Goal: Task Accomplishment & Management: Use online tool/utility

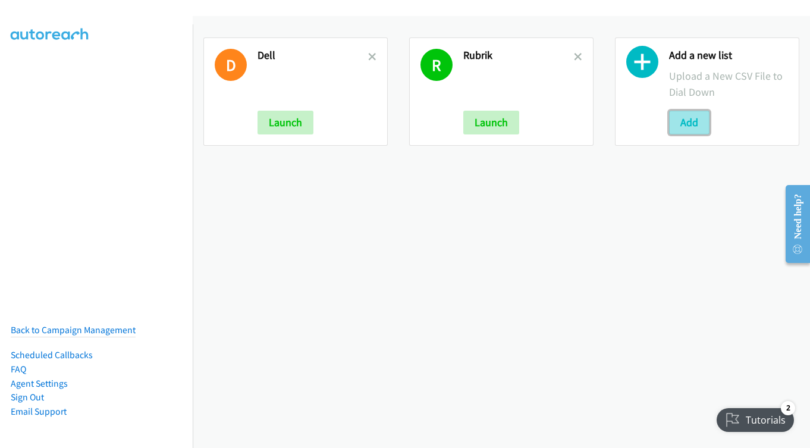
click at [682, 124] on button "Add" at bounding box center [689, 123] width 40 height 24
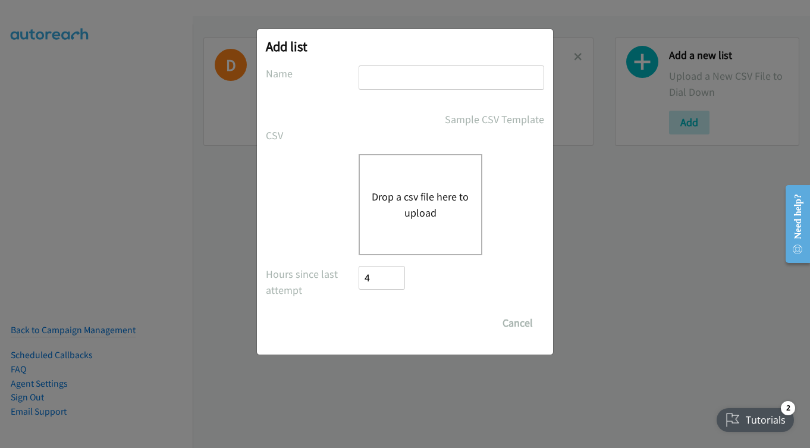
click at [384, 84] on input "text" at bounding box center [452, 77] width 186 height 24
type input "dell"
click at [415, 205] on button "Drop a csv file here to upload" at bounding box center [421, 205] width 98 height 32
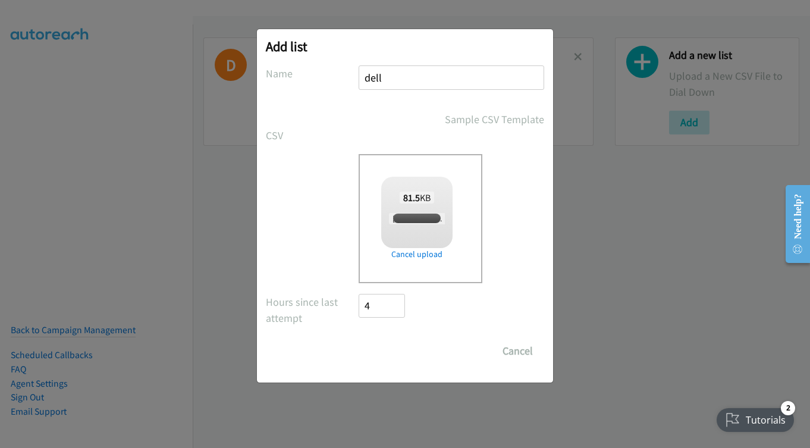
checkbox input "true"
click at [377, 353] on input "Save List" at bounding box center [390, 351] width 62 height 24
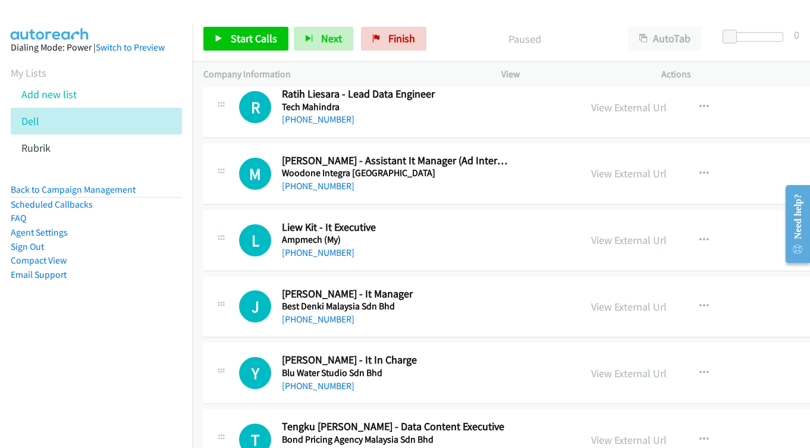
scroll to position [4462, 0]
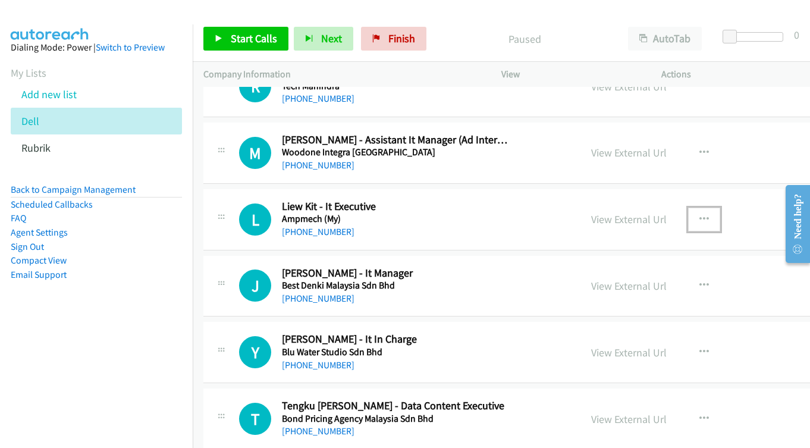
click at [694, 219] on button "button" at bounding box center [704, 220] width 32 height 24
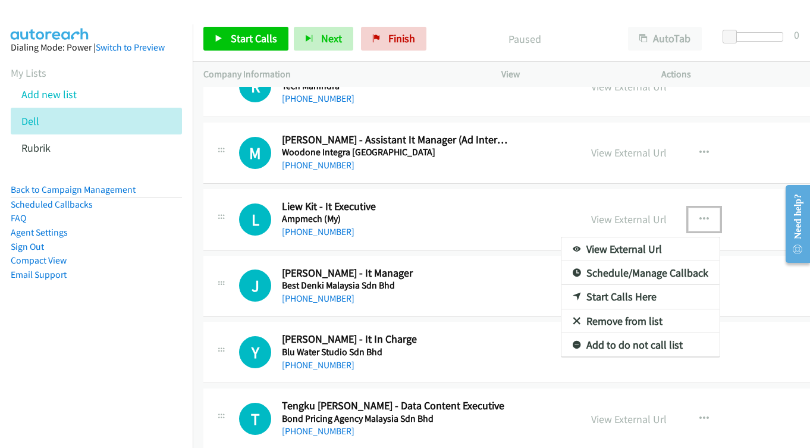
click at [609, 292] on link "Start Calls Here" at bounding box center [641, 297] width 158 height 24
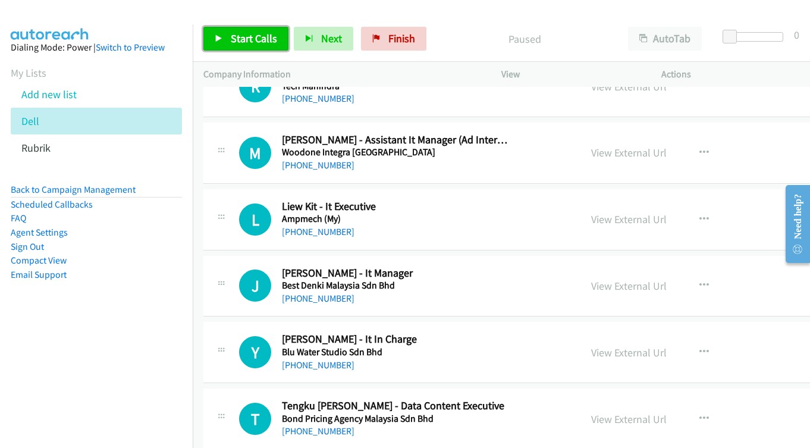
click at [246, 33] on span "Start Calls" at bounding box center [254, 39] width 46 height 14
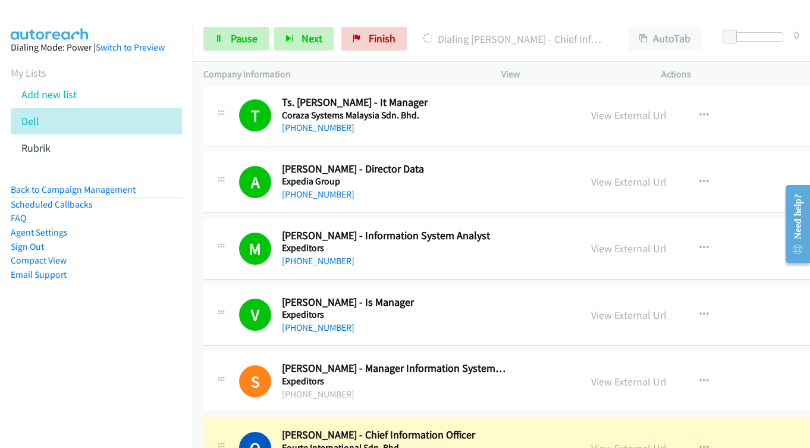
scroll to position [5295, 0]
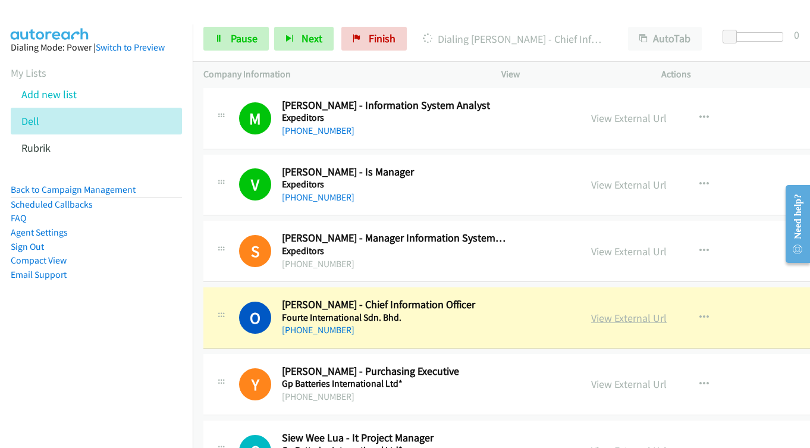
click at [629, 315] on link "View External Url" at bounding box center [629, 318] width 76 height 14
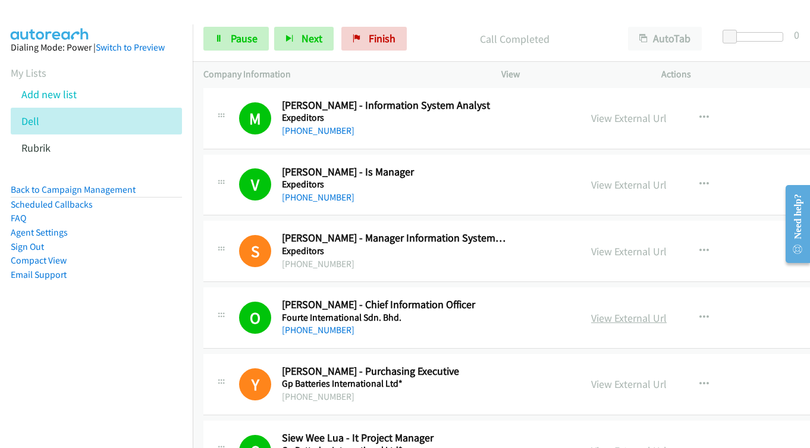
click at [603, 313] on link "View External Url" at bounding box center [629, 318] width 76 height 14
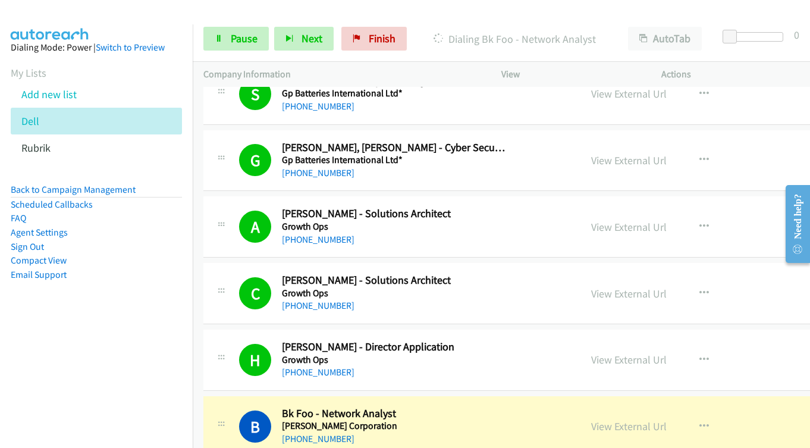
scroll to position [5712, 0]
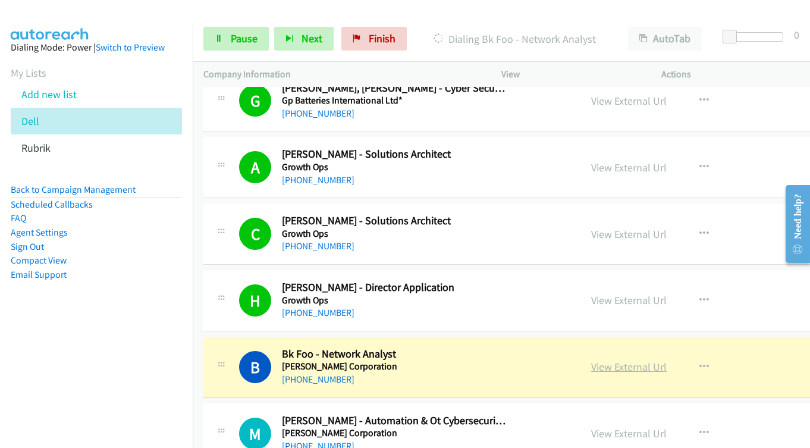
click at [612, 371] on link "View External Url" at bounding box center [629, 367] width 76 height 14
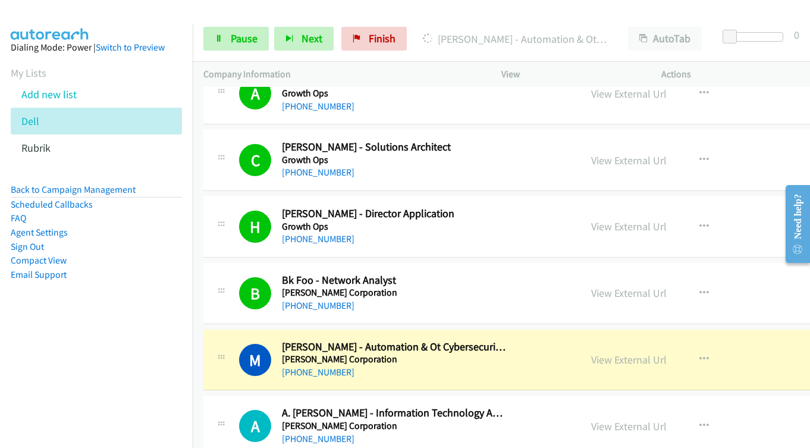
scroll to position [5831, 0]
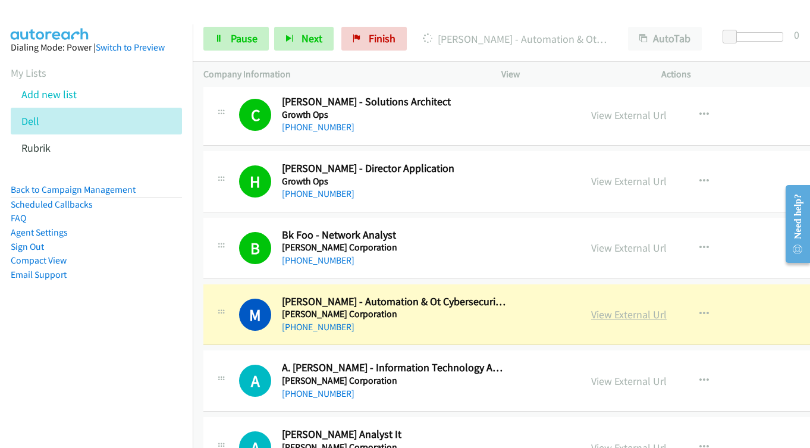
click at [603, 312] on link "View External Url" at bounding box center [629, 315] width 76 height 14
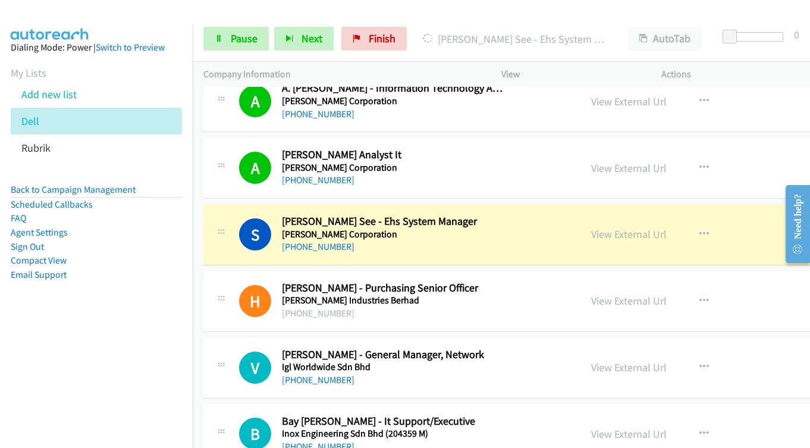
scroll to position [6128, 0]
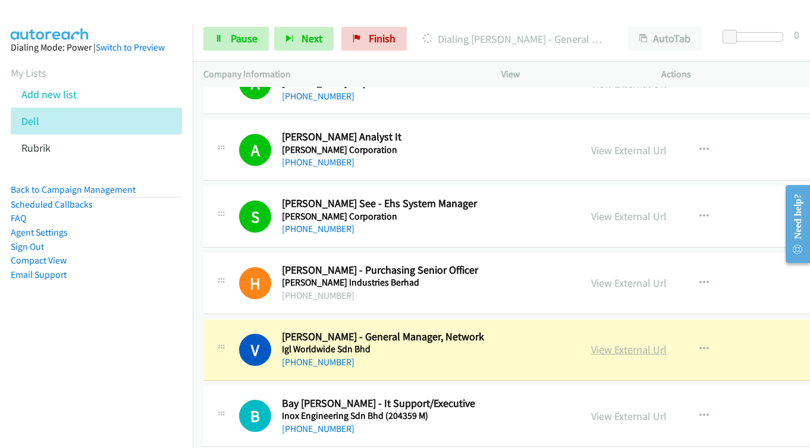
click at [605, 351] on link "View External Url" at bounding box center [629, 350] width 76 height 14
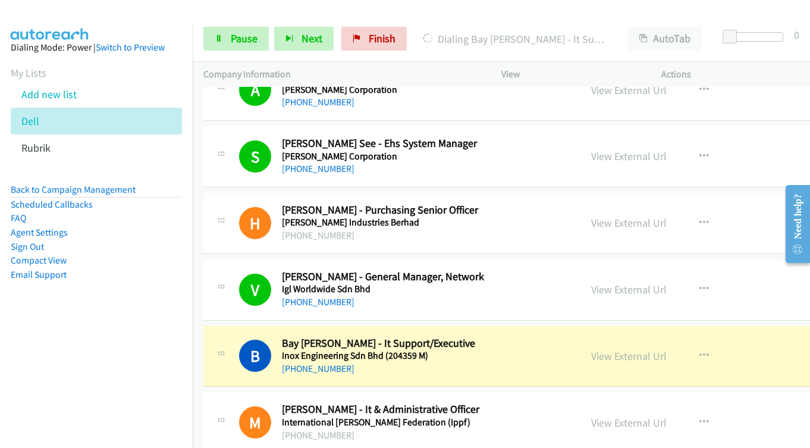
scroll to position [6307, 0]
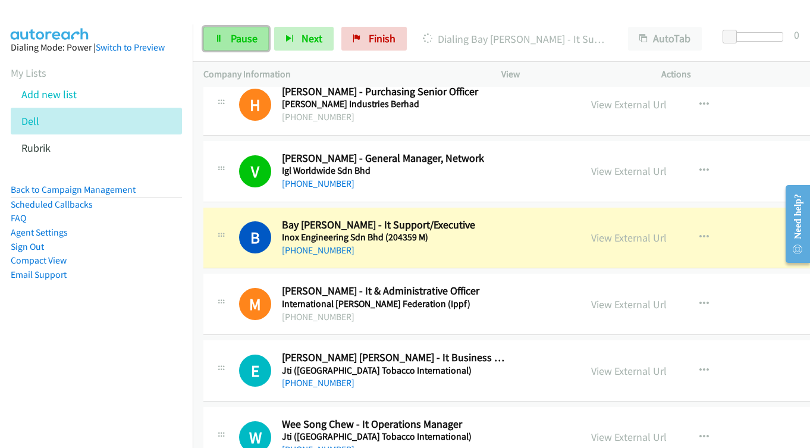
click at [217, 37] on icon at bounding box center [219, 39] width 8 height 8
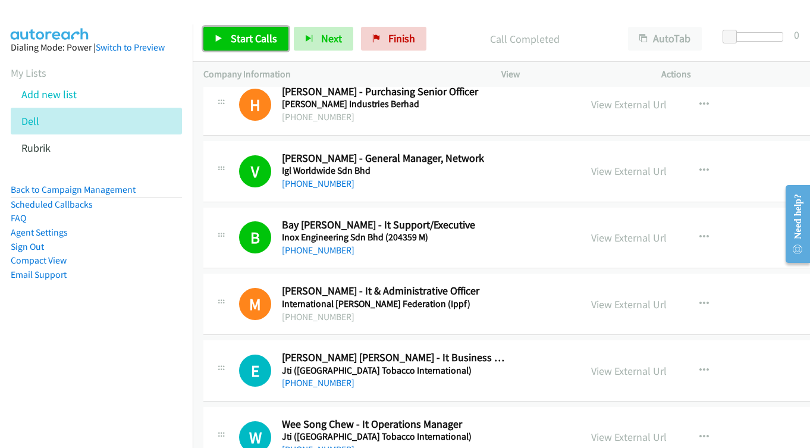
click at [237, 36] on span "Start Calls" at bounding box center [254, 39] width 46 height 14
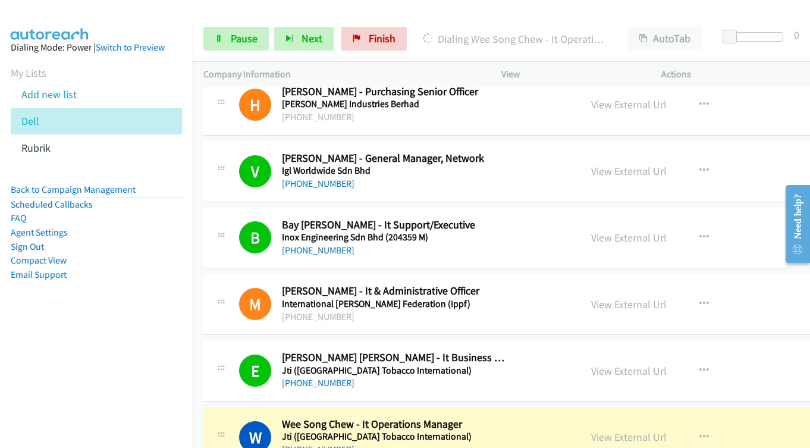
scroll to position [6545, 0]
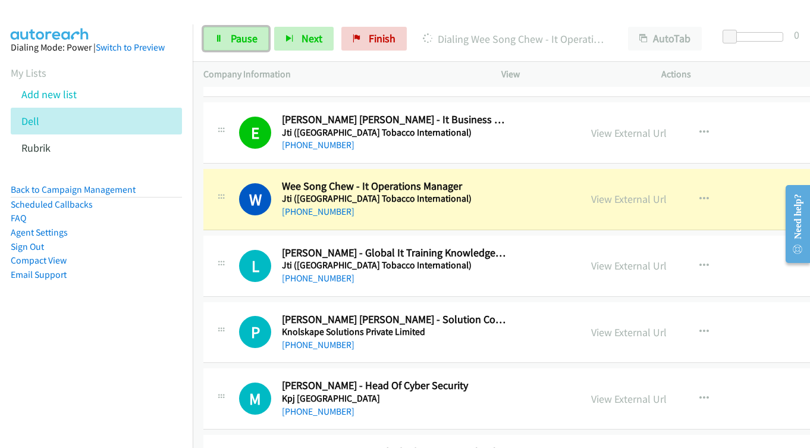
drag, startPoint x: 228, startPoint y: 37, endPoint x: 490, endPoint y: 177, distance: 296.6
click at [229, 37] on link "Pause" at bounding box center [235, 39] width 65 height 24
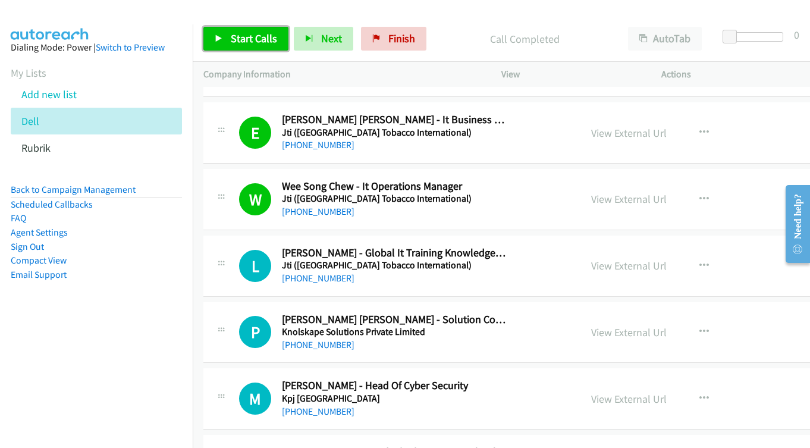
click at [250, 39] on span "Start Calls" at bounding box center [254, 39] width 46 height 14
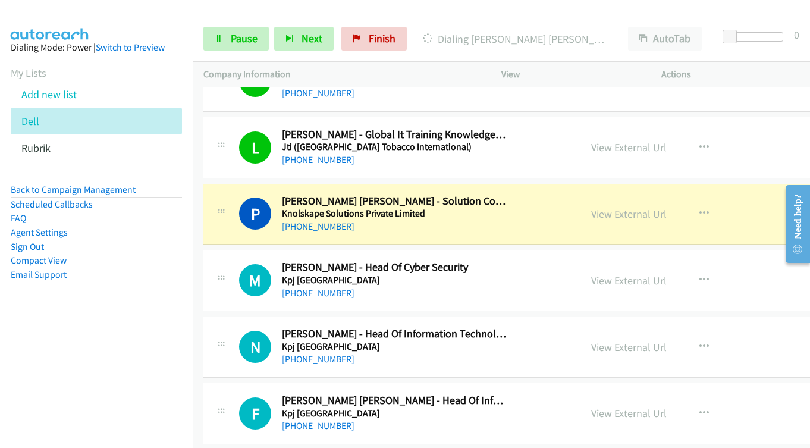
scroll to position [6664, 0]
click at [610, 211] on link "View External Url" at bounding box center [629, 213] width 76 height 14
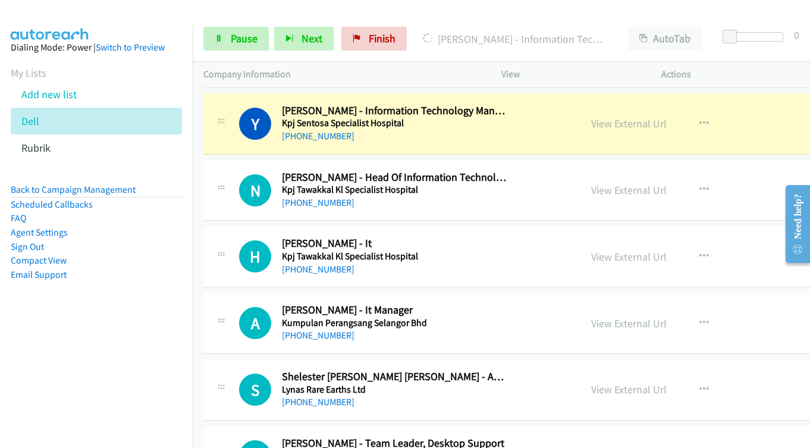
scroll to position [7021, 0]
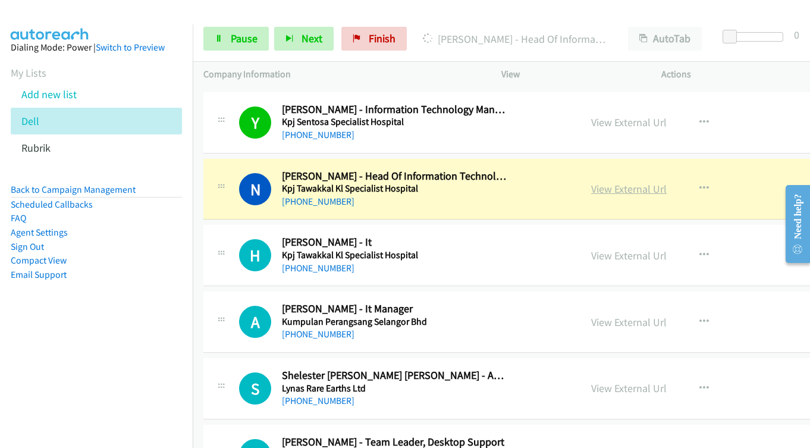
click at [600, 191] on link "View External Url" at bounding box center [629, 189] width 76 height 14
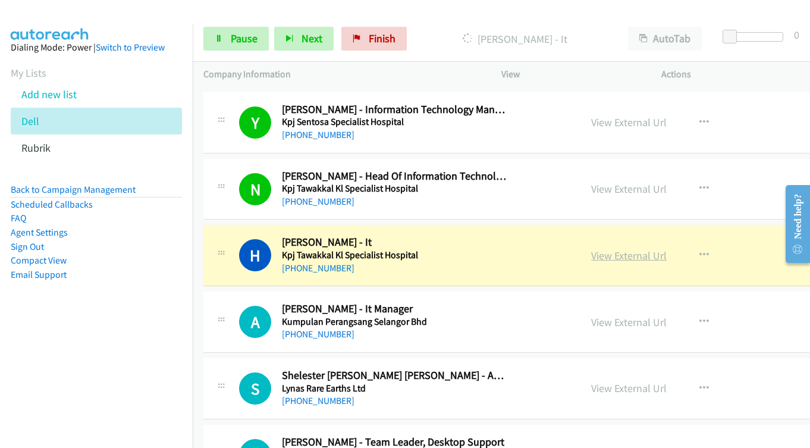
click at [605, 255] on link "View External Url" at bounding box center [629, 256] width 76 height 14
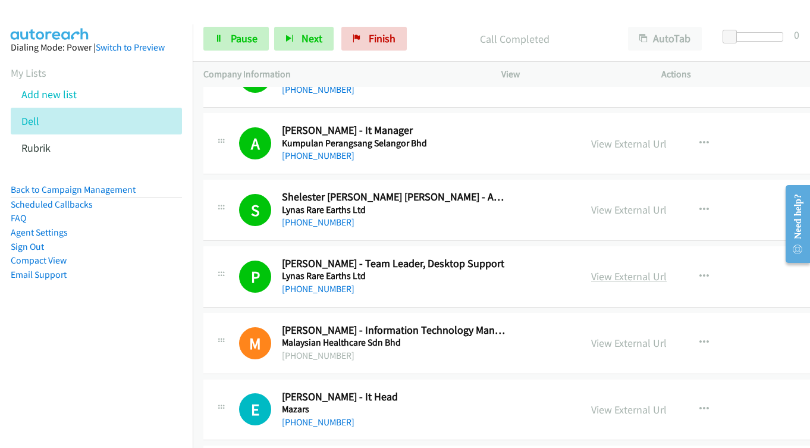
scroll to position [7378, 0]
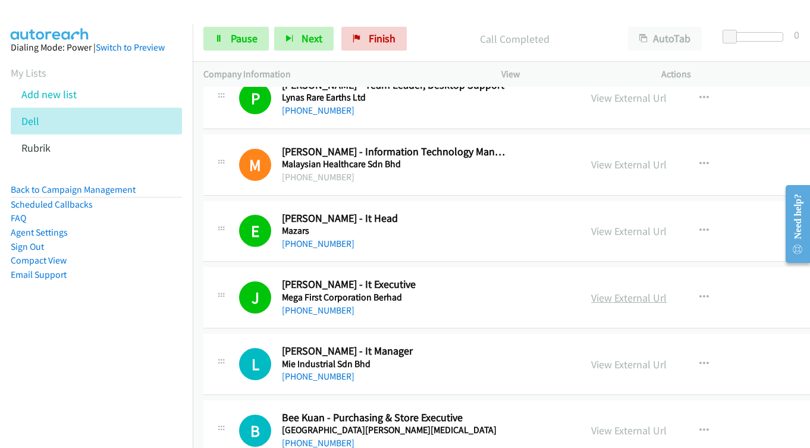
click at [609, 293] on link "View External Url" at bounding box center [629, 298] width 76 height 14
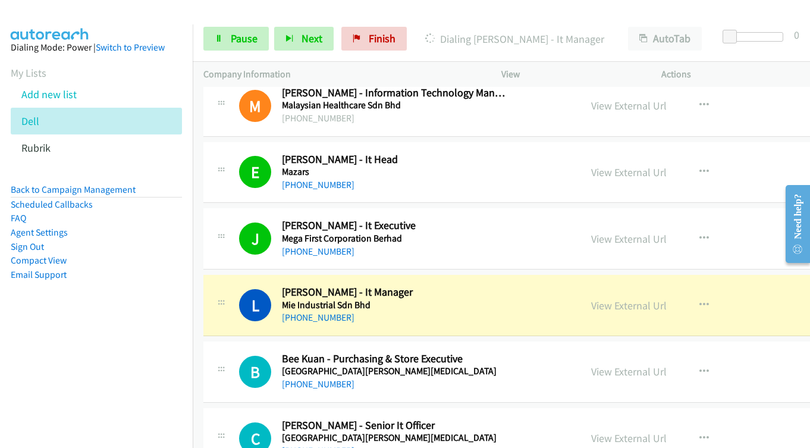
scroll to position [7497, 0]
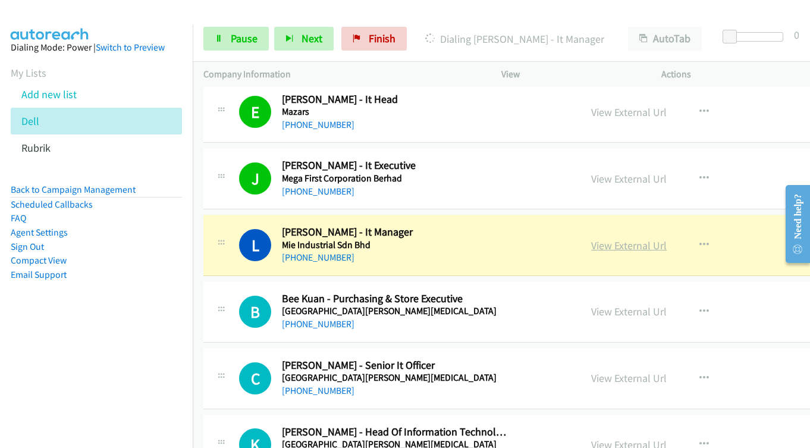
click at [599, 245] on link "View External Url" at bounding box center [629, 246] width 76 height 14
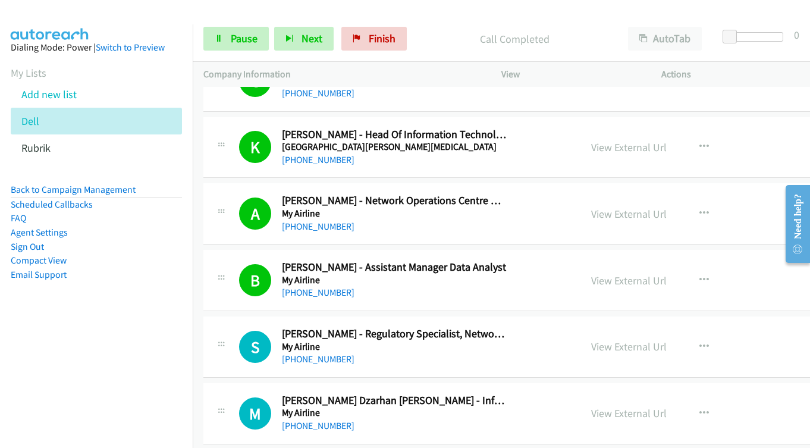
scroll to position [7913, 0]
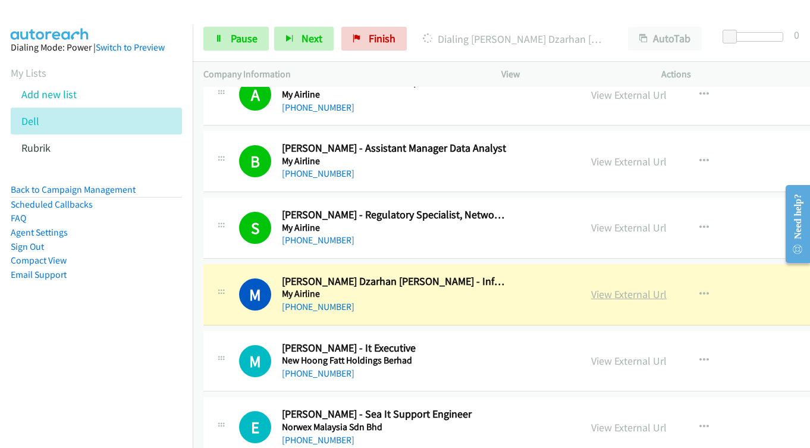
click at [608, 295] on link "View External Url" at bounding box center [629, 294] width 76 height 14
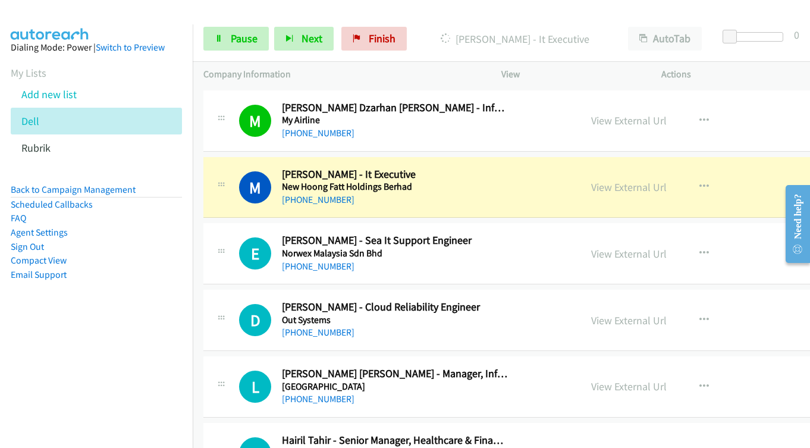
scroll to position [8092, 0]
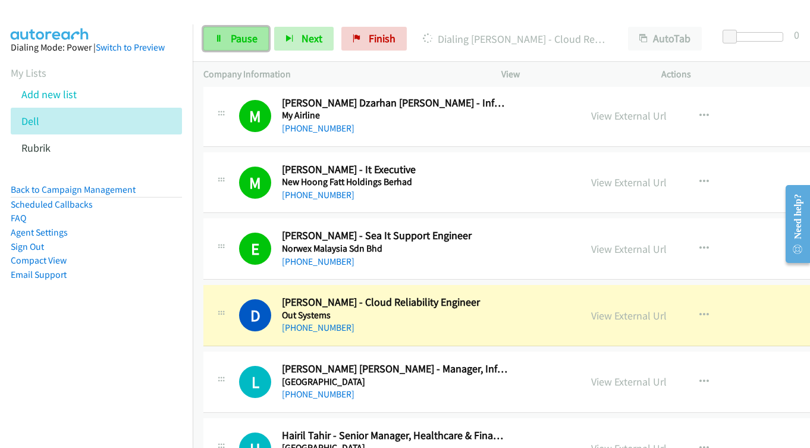
drag, startPoint x: 215, startPoint y: 37, endPoint x: 234, endPoint y: 46, distance: 21.6
click at [215, 37] on icon at bounding box center [219, 39] width 8 height 8
